Goal: Task Accomplishment & Management: Use online tool/utility

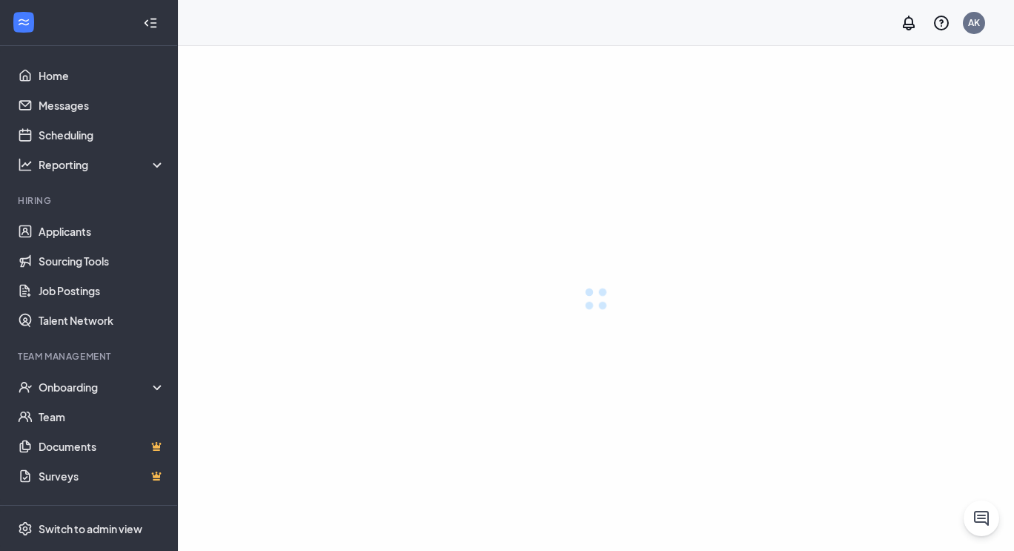
click at [409, 174] on div at bounding box center [596, 298] width 836 height 505
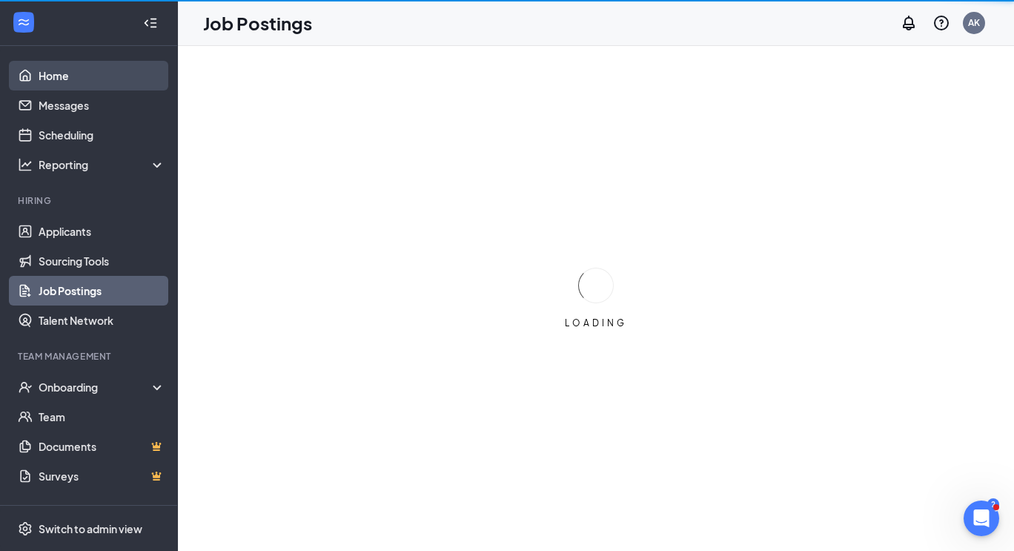
click at [62, 70] on link "Home" at bounding box center [102, 76] width 127 height 30
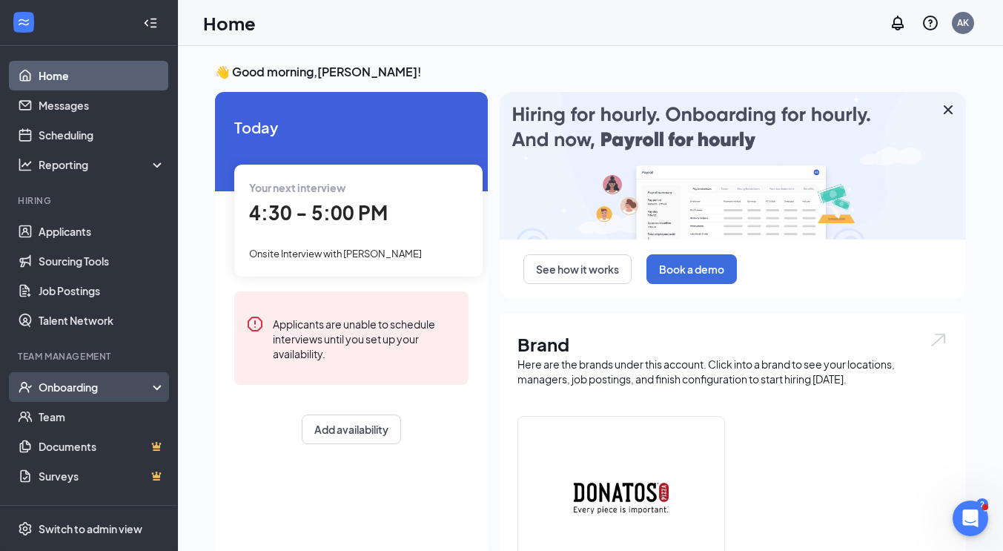
click at [89, 383] on div "Onboarding" at bounding box center [96, 386] width 114 height 15
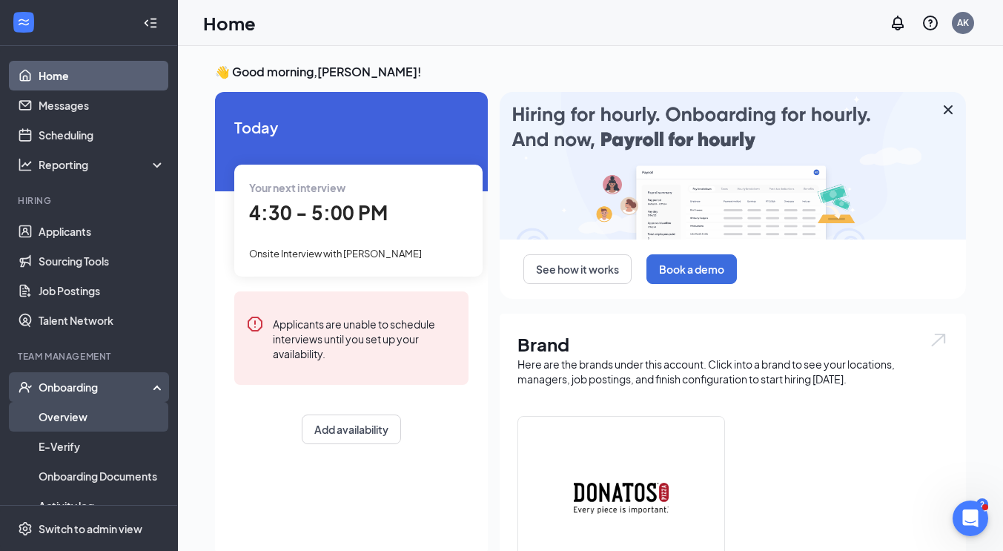
click at [81, 426] on link "Overview" at bounding box center [102, 417] width 127 height 30
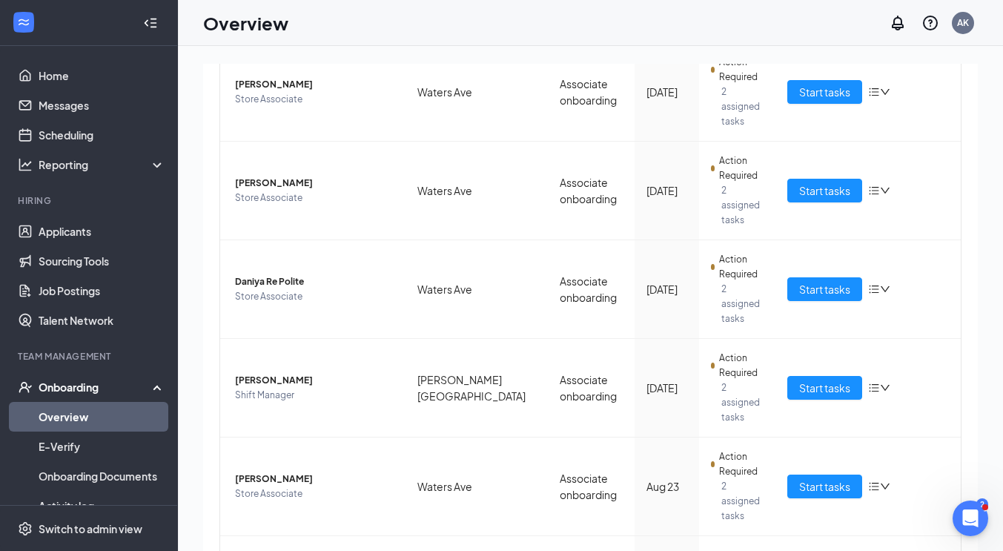
scroll to position [67, 0]
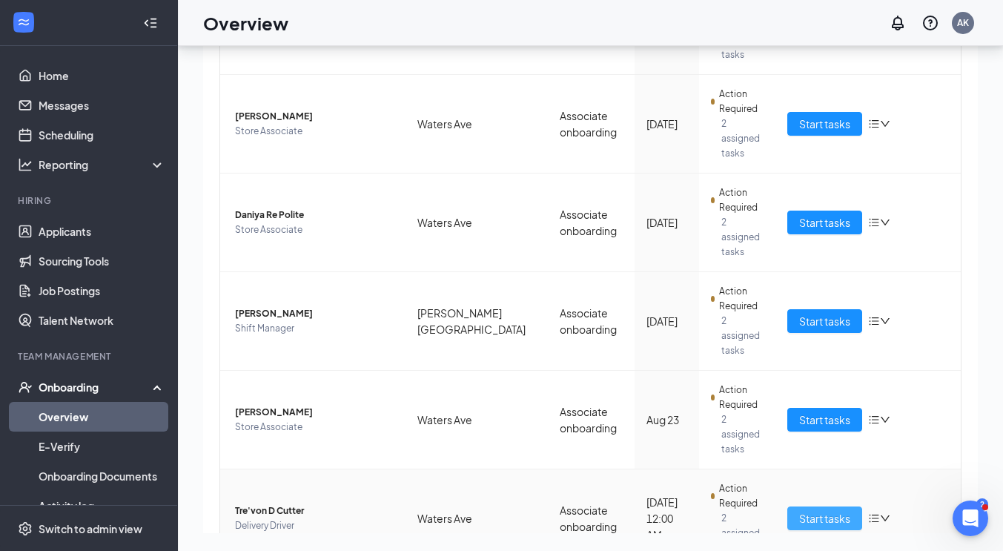
click at [838, 510] on span "Start tasks" at bounding box center [824, 518] width 51 height 16
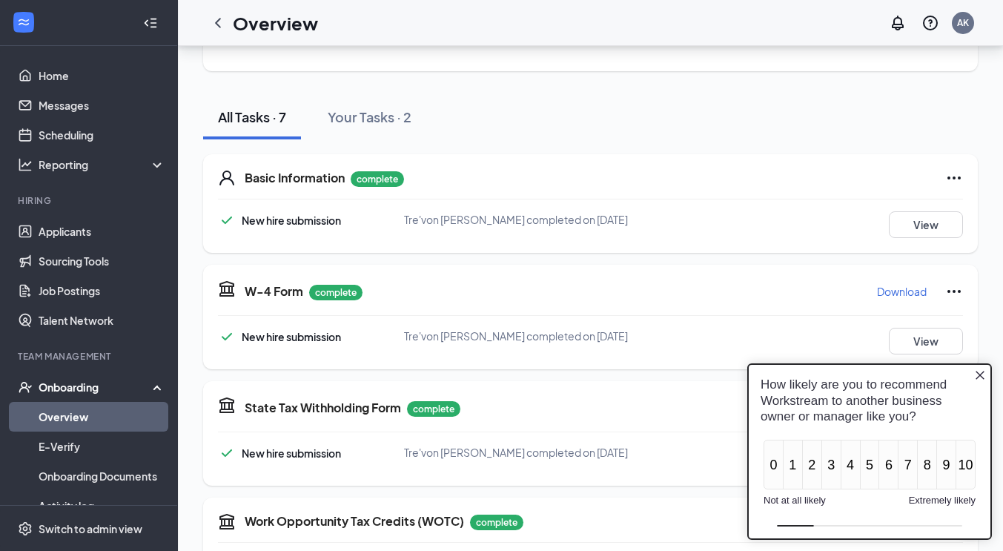
scroll to position [123, 0]
